Goal: Navigation & Orientation: Understand site structure

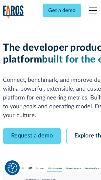
scroll to position [37, 0]
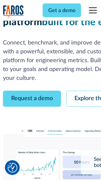
click at [32, 91] on link "Request a demo" at bounding box center [32, 99] width 58 height 16
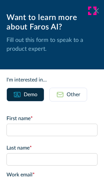
click at [94, 11] on icon at bounding box center [96, 10] width 5 height 5
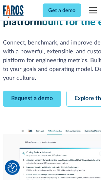
click at [85, 91] on link "Explore the platform" at bounding box center [101, 99] width 70 height 16
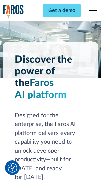
scroll to position [4974, 0]
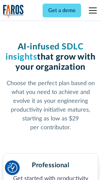
scroll to position [1035, 0]
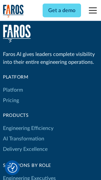
click at [13, 90] on link "Platform" at bounding box center [13, 90] width 20 height 10
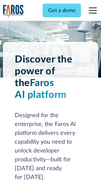
scroll to position [5183, 0]
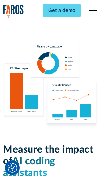
scroll to position [4076, 0]
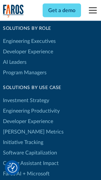
click at [20, 126] on link "[PERSON_NAME] Metrics" at bounding box center [33, 131] width 60 height 10
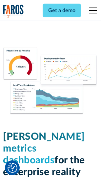
scroll to position [2891, 0]
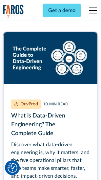
scroll to position [2966, 0]
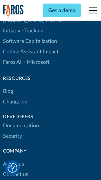
click at [15, 96] on link "Changelog" at bounding box center [15, 101] width 24 height 10
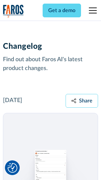
scroll to position [8006, 0]
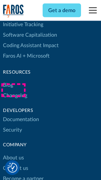
click at [13, 152] on link "About us" at bounding box center [13, 157] width 21 height 10
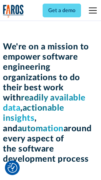
scroll to position [2258, 0]
